Goal: Navigation & Orientation: Find specific page/section

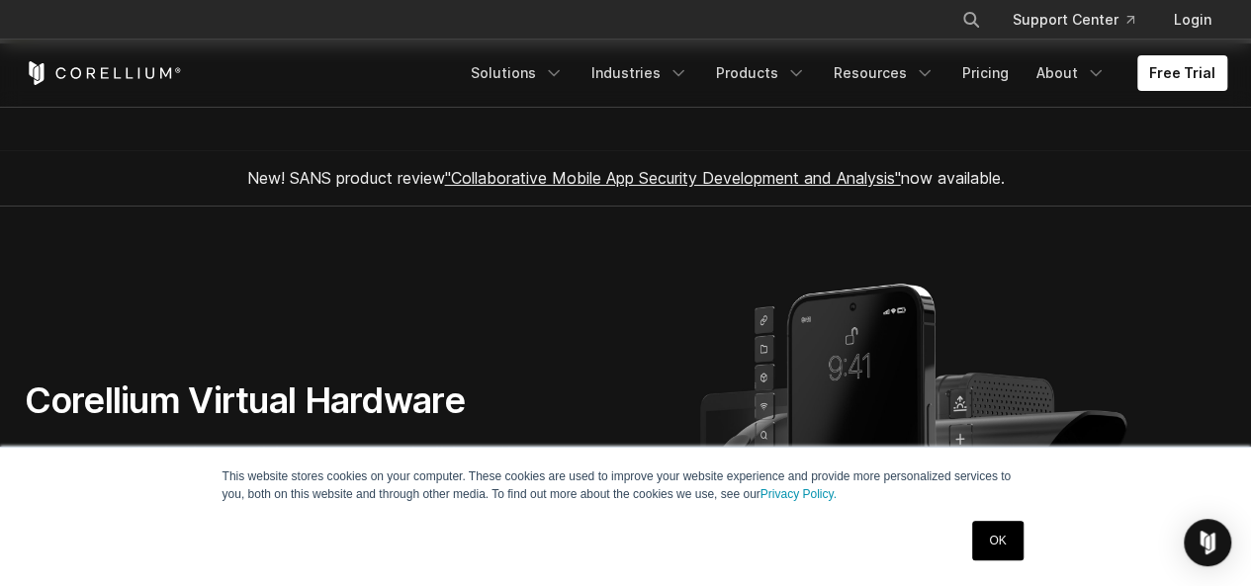
click at [995, 543] on link "OK" at bounding box center [997, 541] width 50 height 40
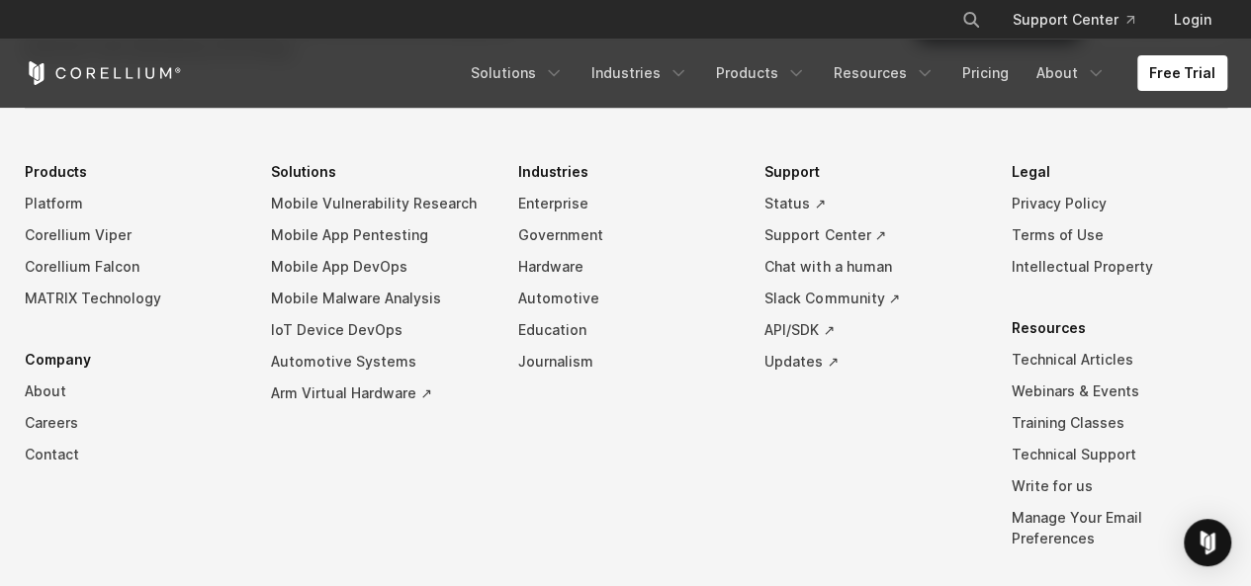
scroll to position [4550, 0]
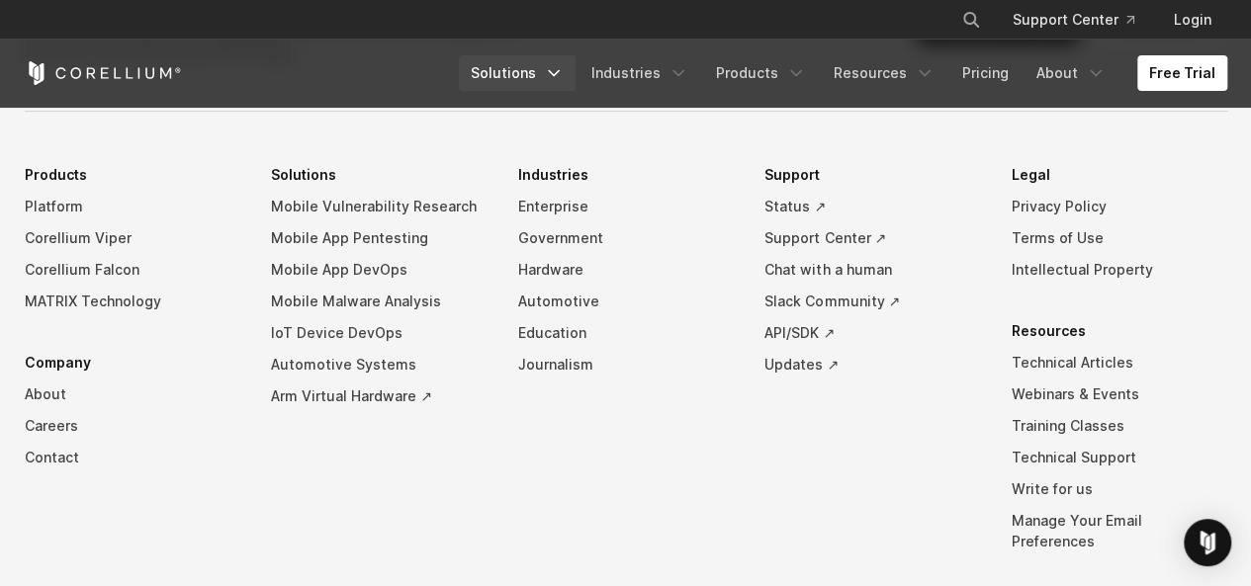
click at [562, 73] on icon "Navigation Menu" at bounding box center [554, 73] width 20 height 20
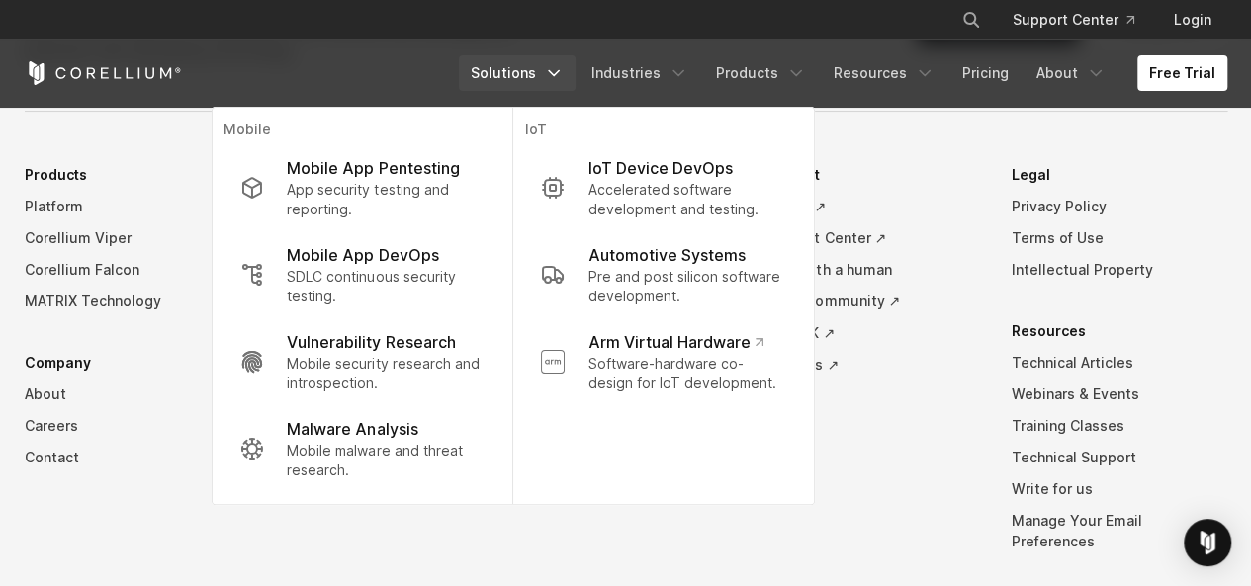
click at [61, 159] on li "Products Platform Corellium Viper Corellium Falcon MATRIX Technology" at bounding box center [133, 238] width 216 height 158
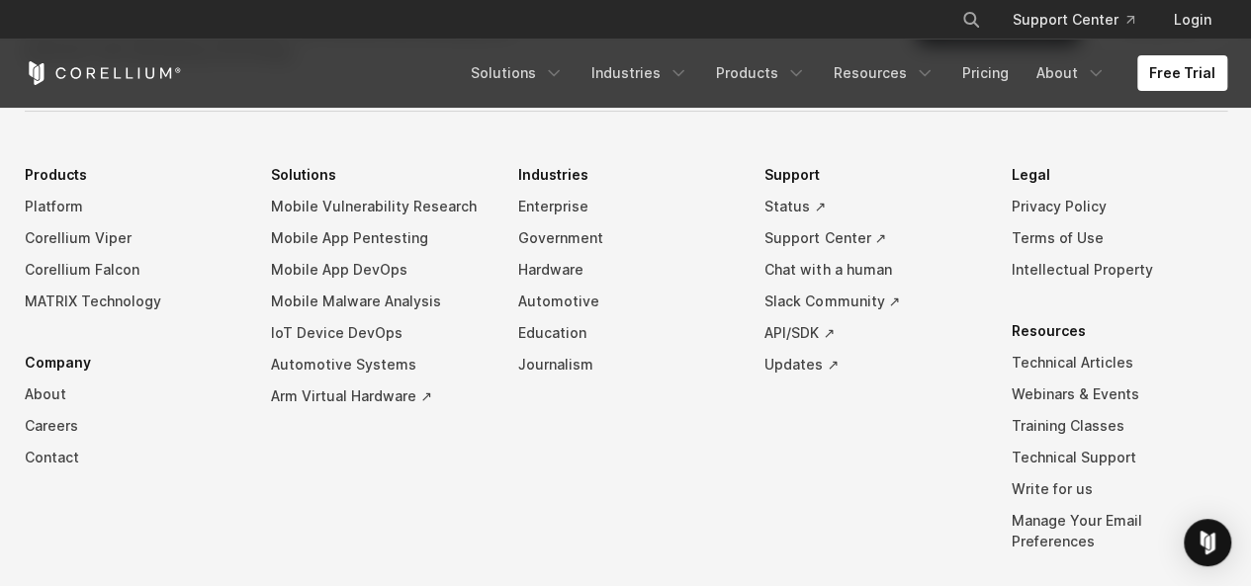
click at [61, 159] on li "Products Platform Corellium Viper Corellium Falcon MATRIX Technology" at bounding box center [133, 238] width 216 height 158
click at [53, 191] on link "Platform" at bounding box center [133, 207] width 216 height 32
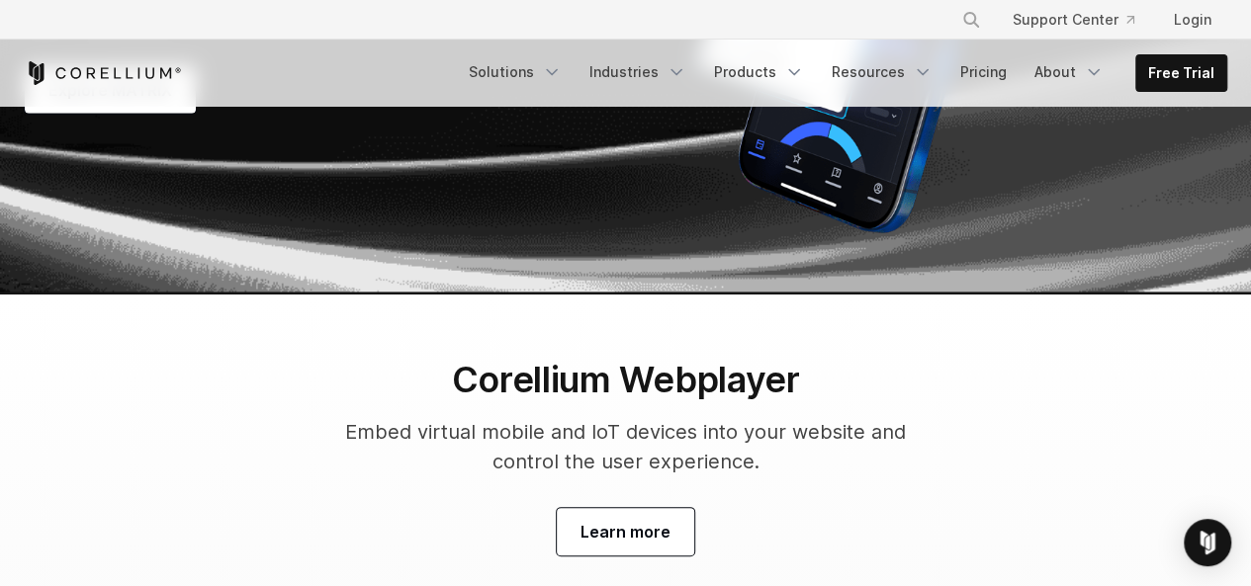
scroll to position [5999, 0]
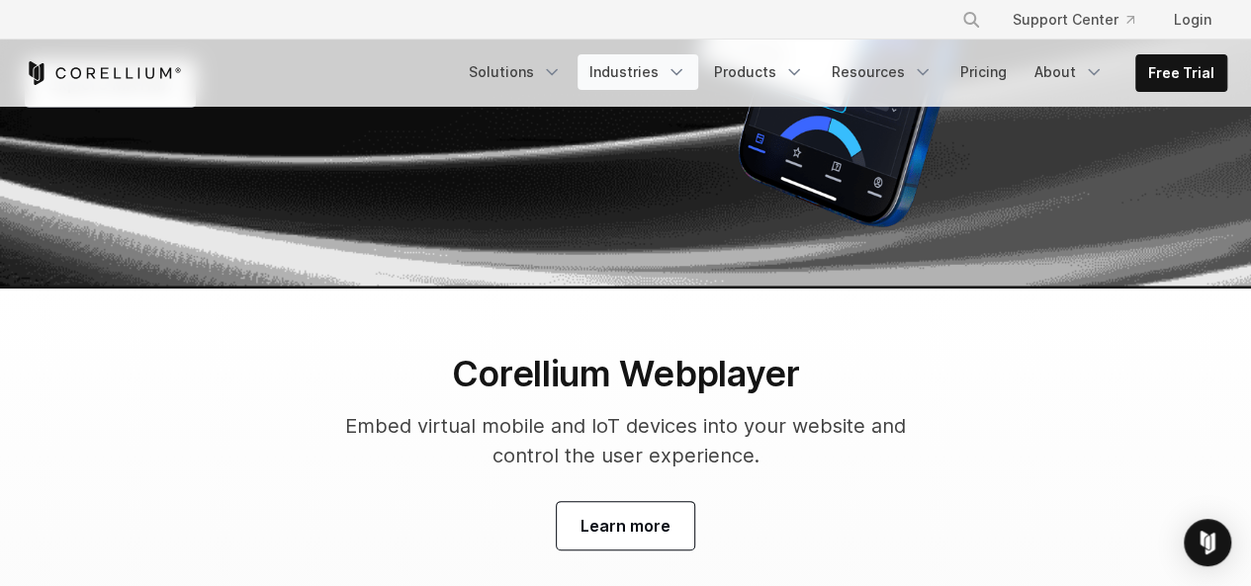
click at [686, 74] on icon "Navigation Menu" at bounding box center [677, 72] width 20 height 20
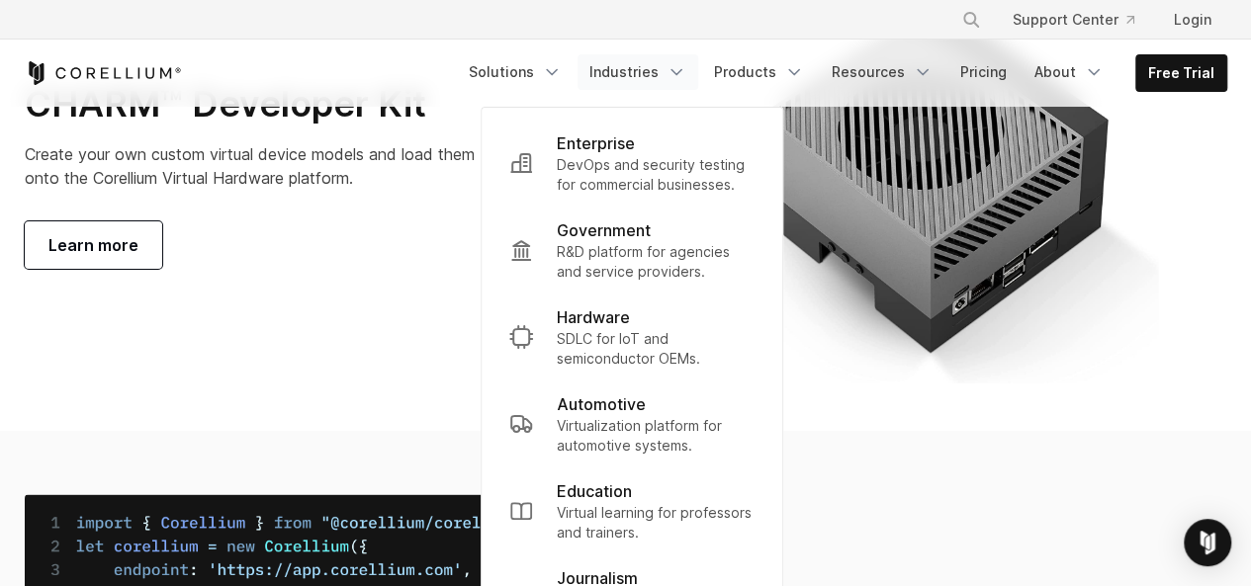
scroll to position [7186, 0]
